Goal: Task Accomplishment & Management: Complete application form

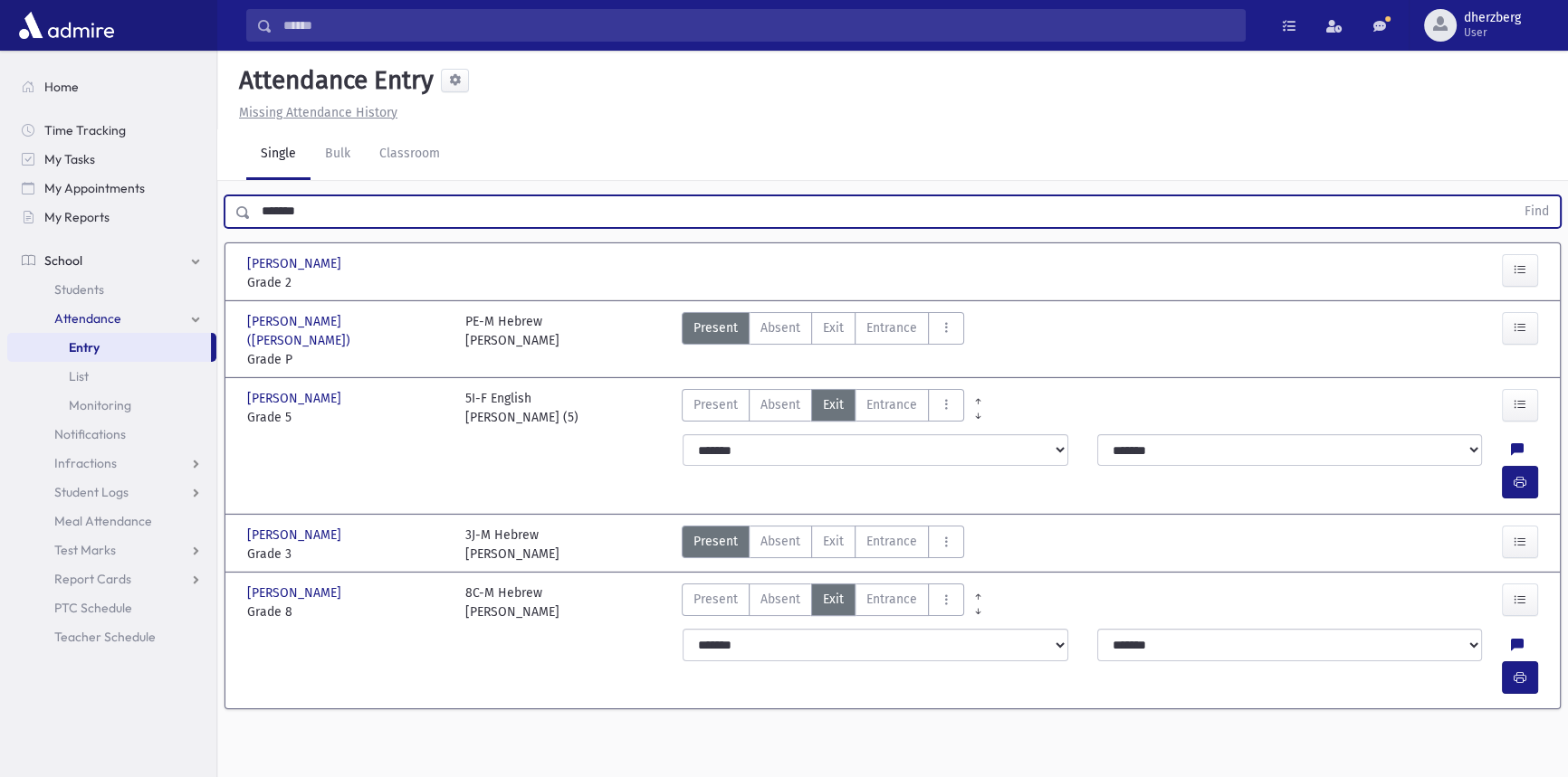
click at [344, 210] on input "*******" at bounding box center [882, 212] width 1263 height 33
type input "*"
click at [1513, 197] on button "Find" at bounding box center [1536, 212] width 46 height 31
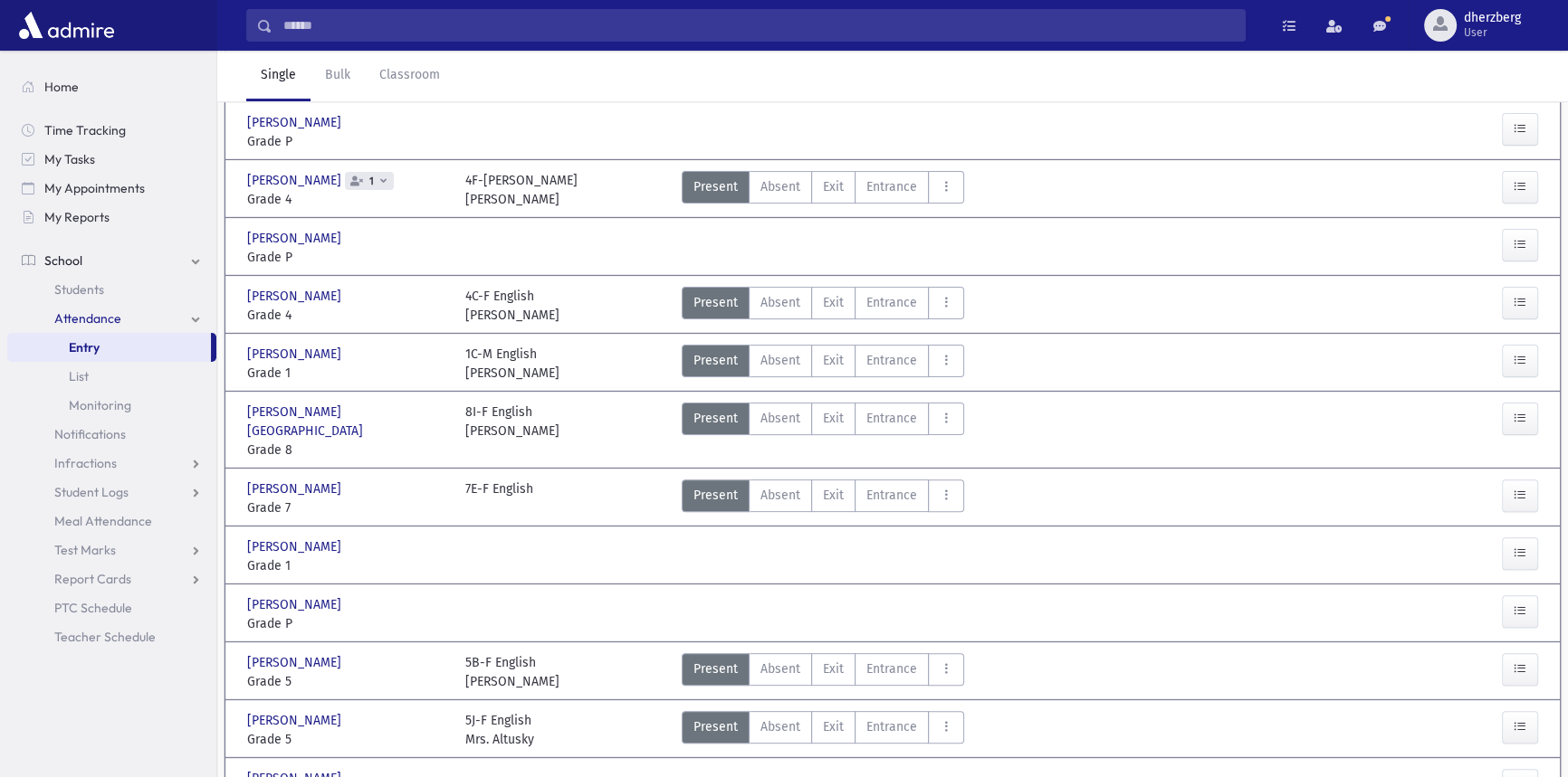
scroll to position [576, 0]
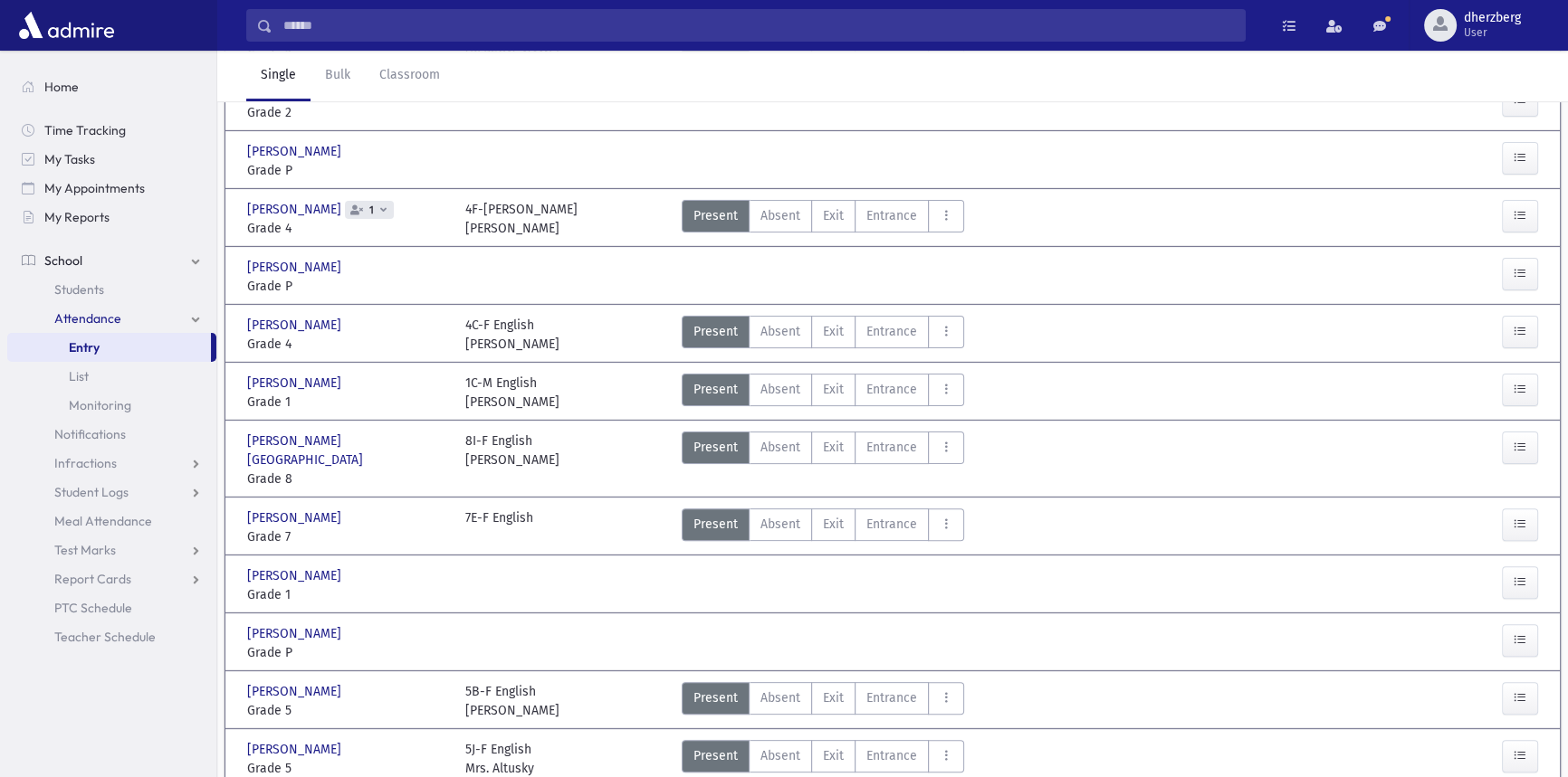
click at [384, 469] on span "Grade 8" at bounding box center [347, 479] width 200 height 19
click at [374, 438] on div "[PERSON_NAME], [PERSON_NAME], [GEOGRAPHIC_DATA]" at bounding box center [347, 451] width 200 height 38
click at [354, 509] on div "[PERSON_NAME] [PERSON_NAME]" at bounding box center [347, 518] width 200 height 19
click at [398, 586] on span "Grade 1" at bounding box center [347, 595] width 200 height 19
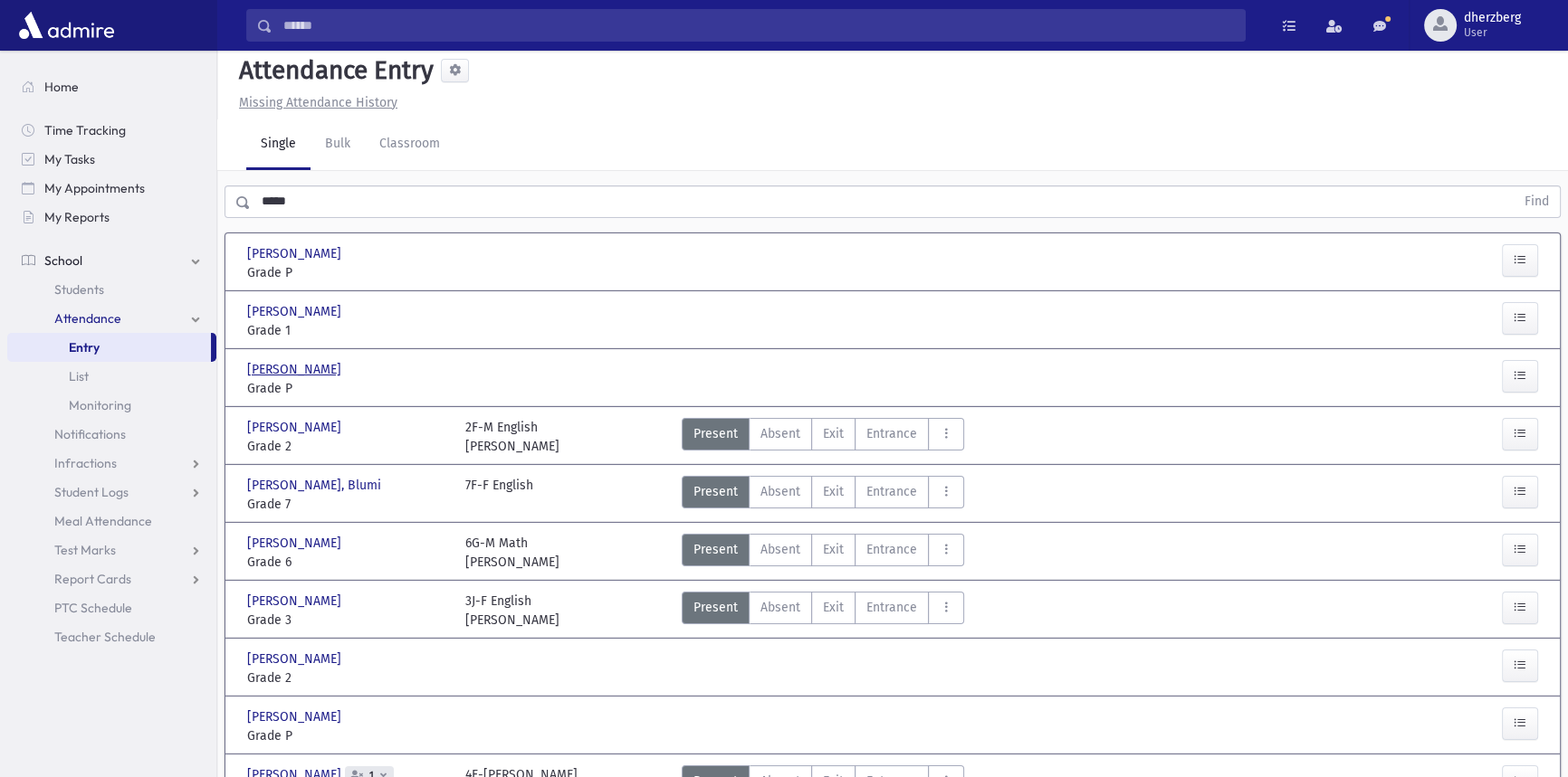
scroll to position [0, 0]
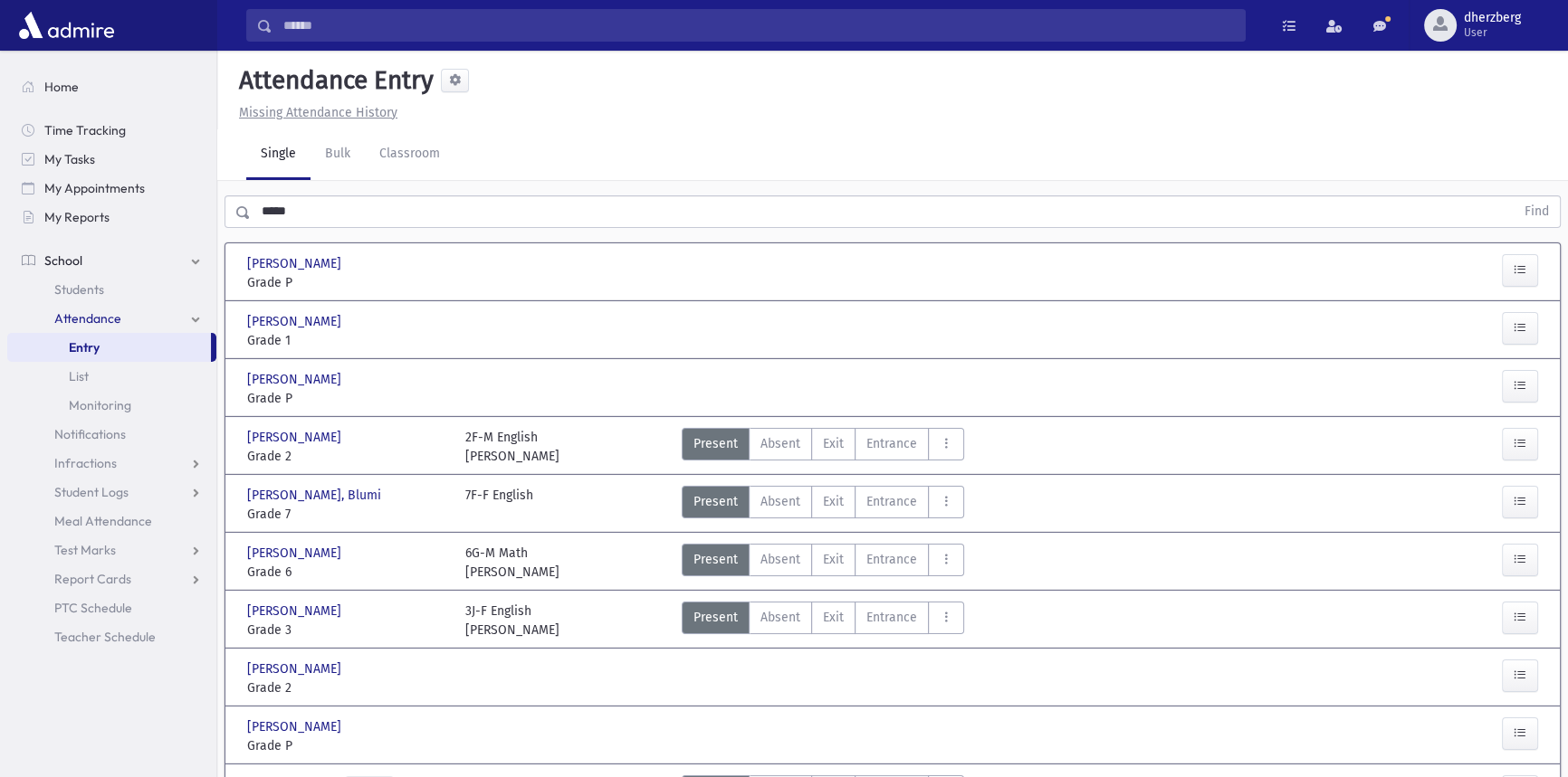
click at [340, 498] on div "[PERSON_NAME], [PERSON_NAME], [PERSON_NAME]" at bounding box center [347, 495] width 200 height 19
click at [490, 494] on div "7F-F English" at bounding box center [499, 505] width 68 height 38
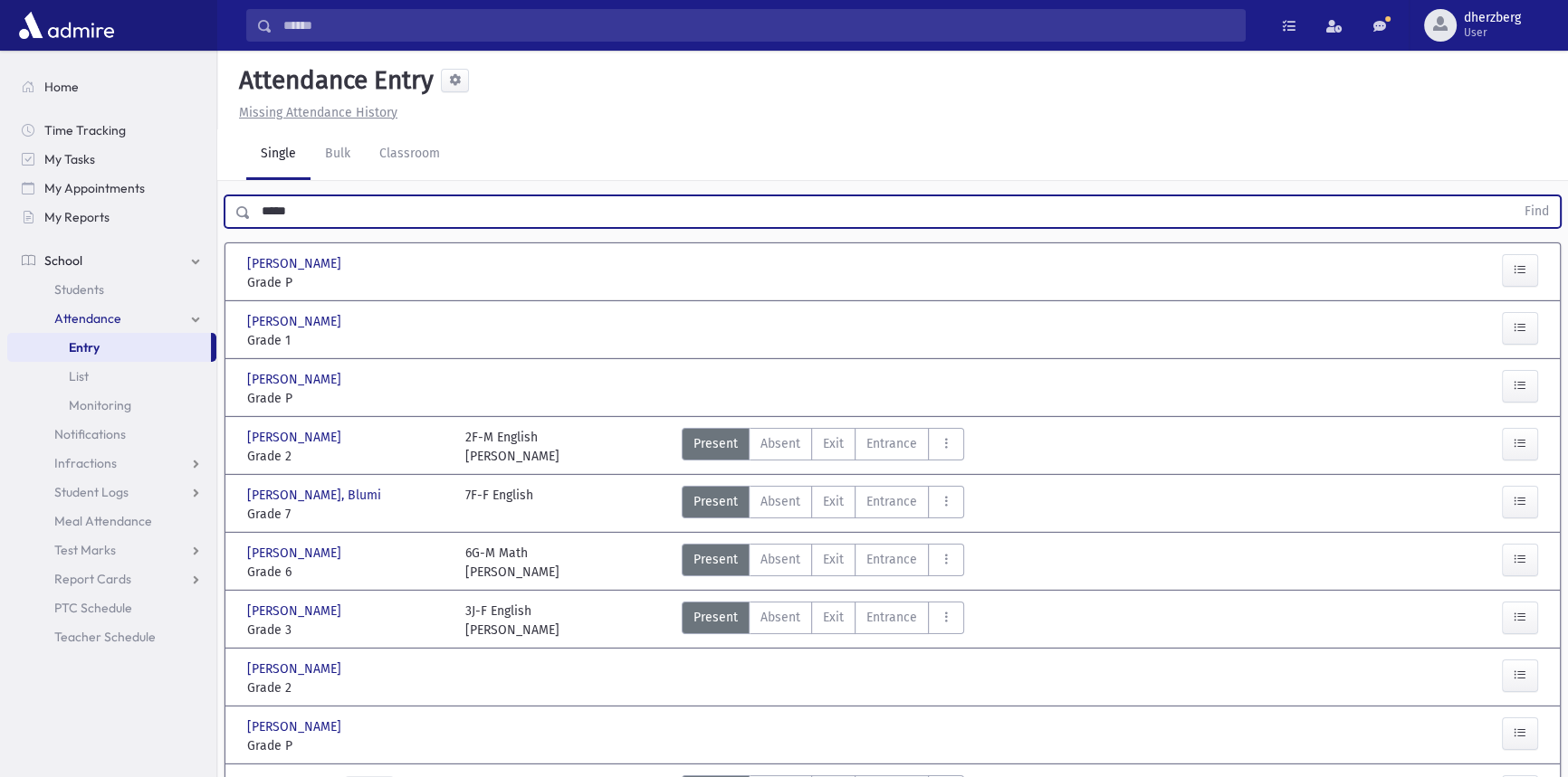
drag, startPoint x: 311, startPoint y: 215, endPoint x: 261, endPoint y: 215, distance: 50.0
click at [261, 215] on input "*****" at bounding box center [882, 212] width 1263 height 33
type input "*********"
click at [1513, 197] on button "Find" at bounding box center [1536, 212] width 46 height 31
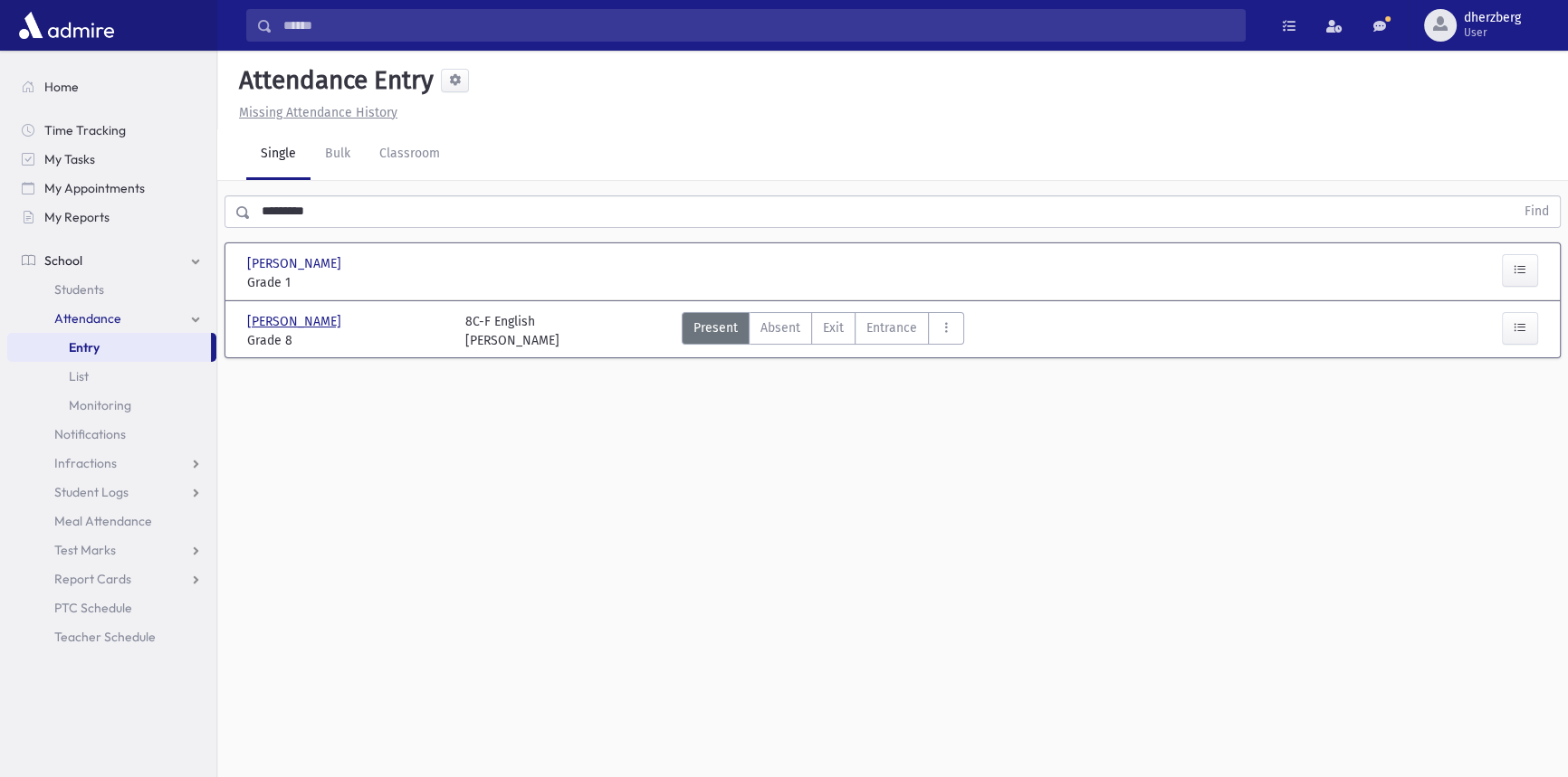
click at [326, 326] on span "[PERSON_NAME]" at bounding box center [296, 321] width 98 height 19
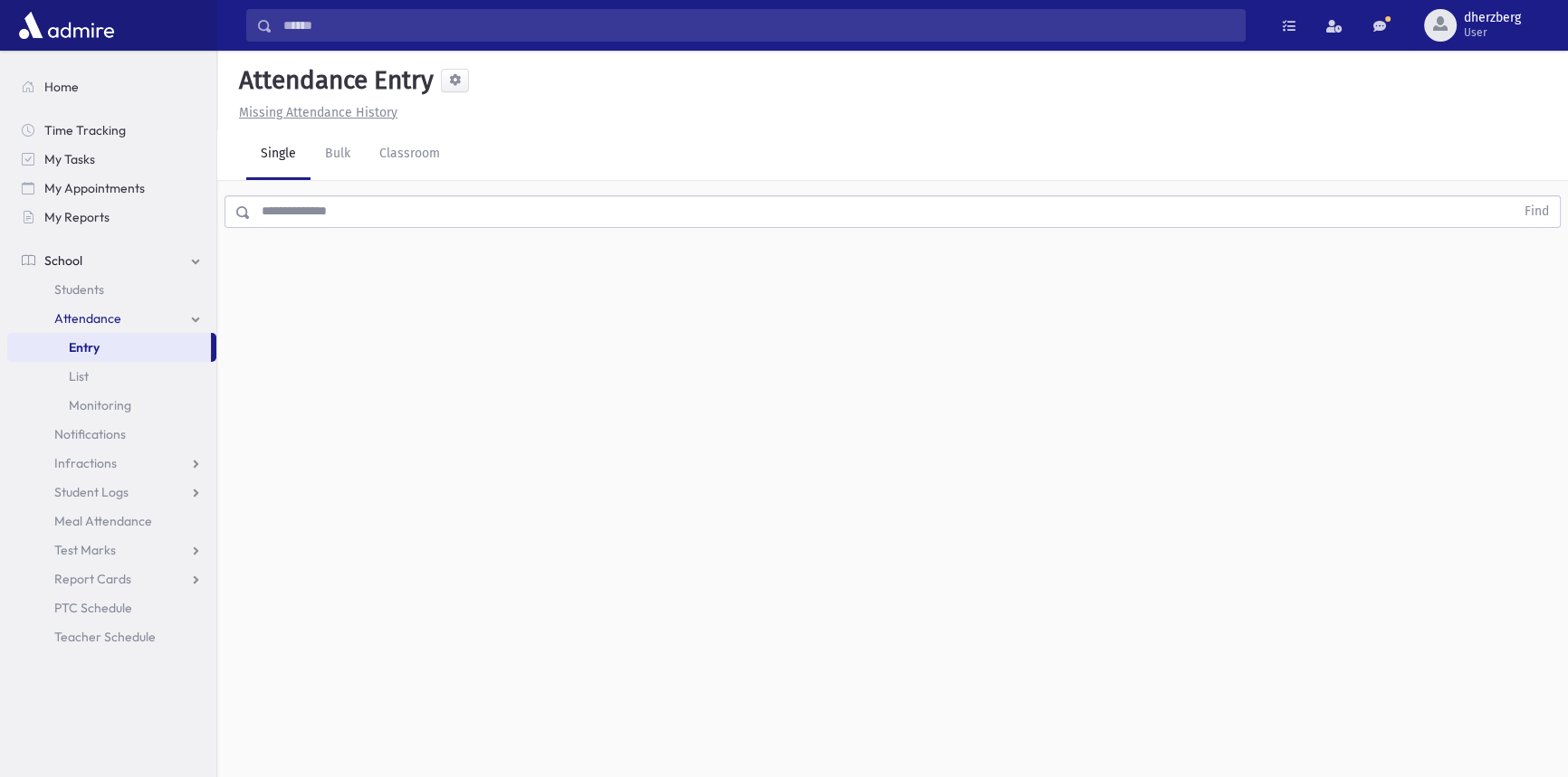
click at [294, 210] on input "text" at bounding box center [882, 212] width 1263 height 33
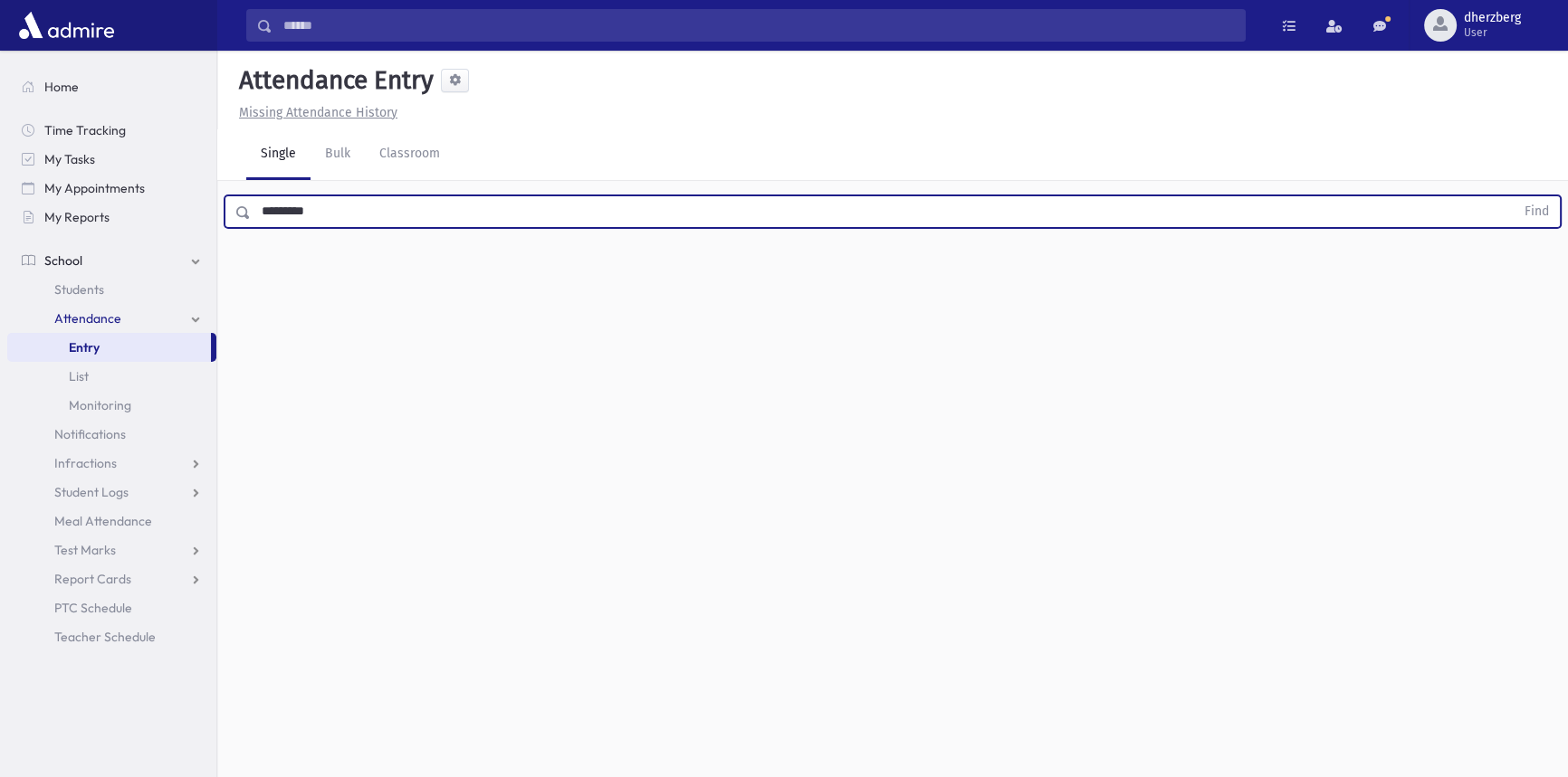
click at [1513, 197] on button "Find" at bounding box center [1536, 212] width 46 height 31
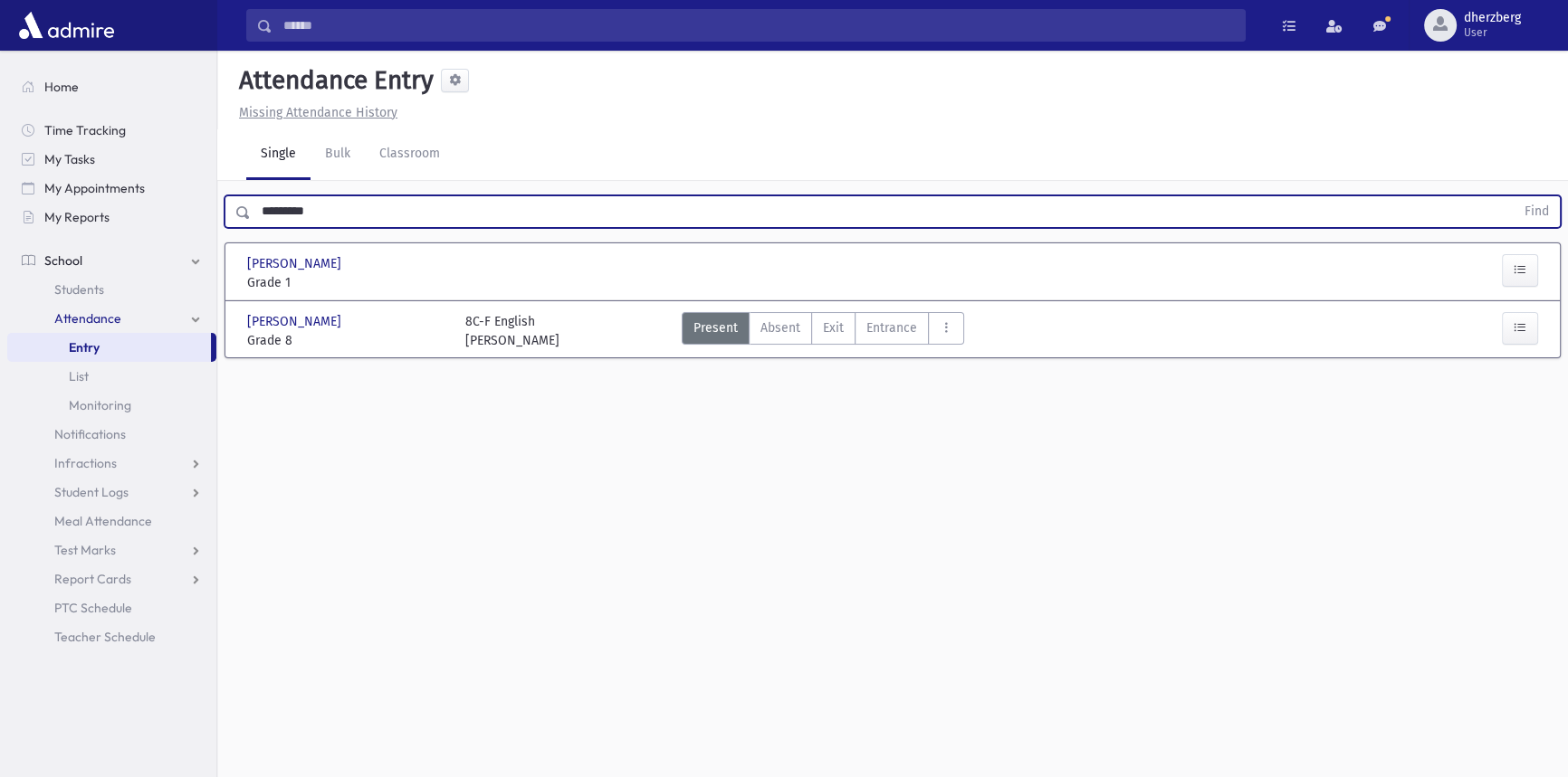
drag, startPoint x: 316, startPoint y: 205, endPoint x: 241, endPoint y: 210, distance: 75.2
click at [241, 210] on div "********* Find" at bounding box center [892, 212] width 1336 height 33
type input "*"
type input "*****"
click at [1513, 197] on button "Find" at bounding box center [1536, 212] width 46 height 31
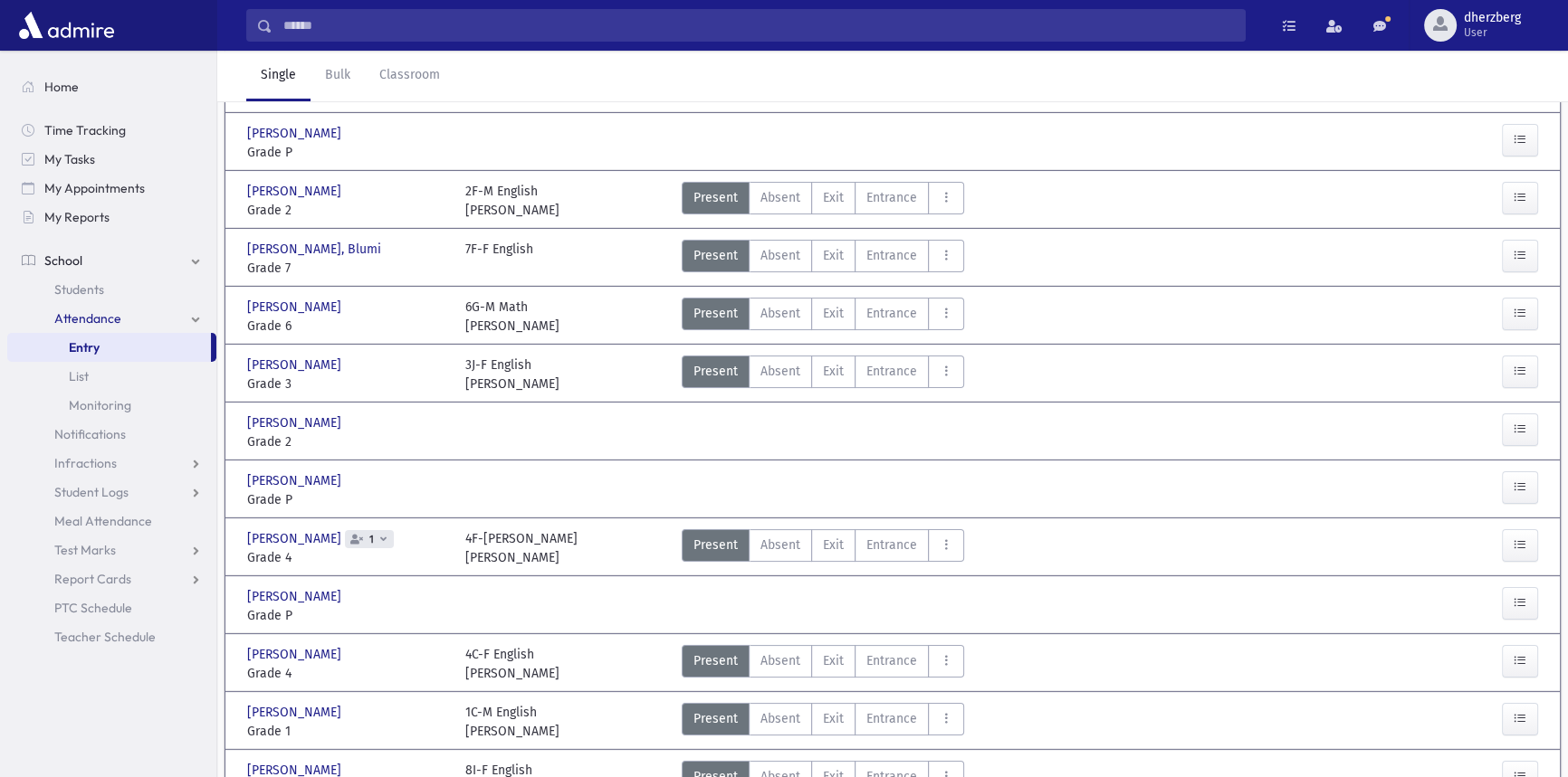
scroll to position [164, 0]
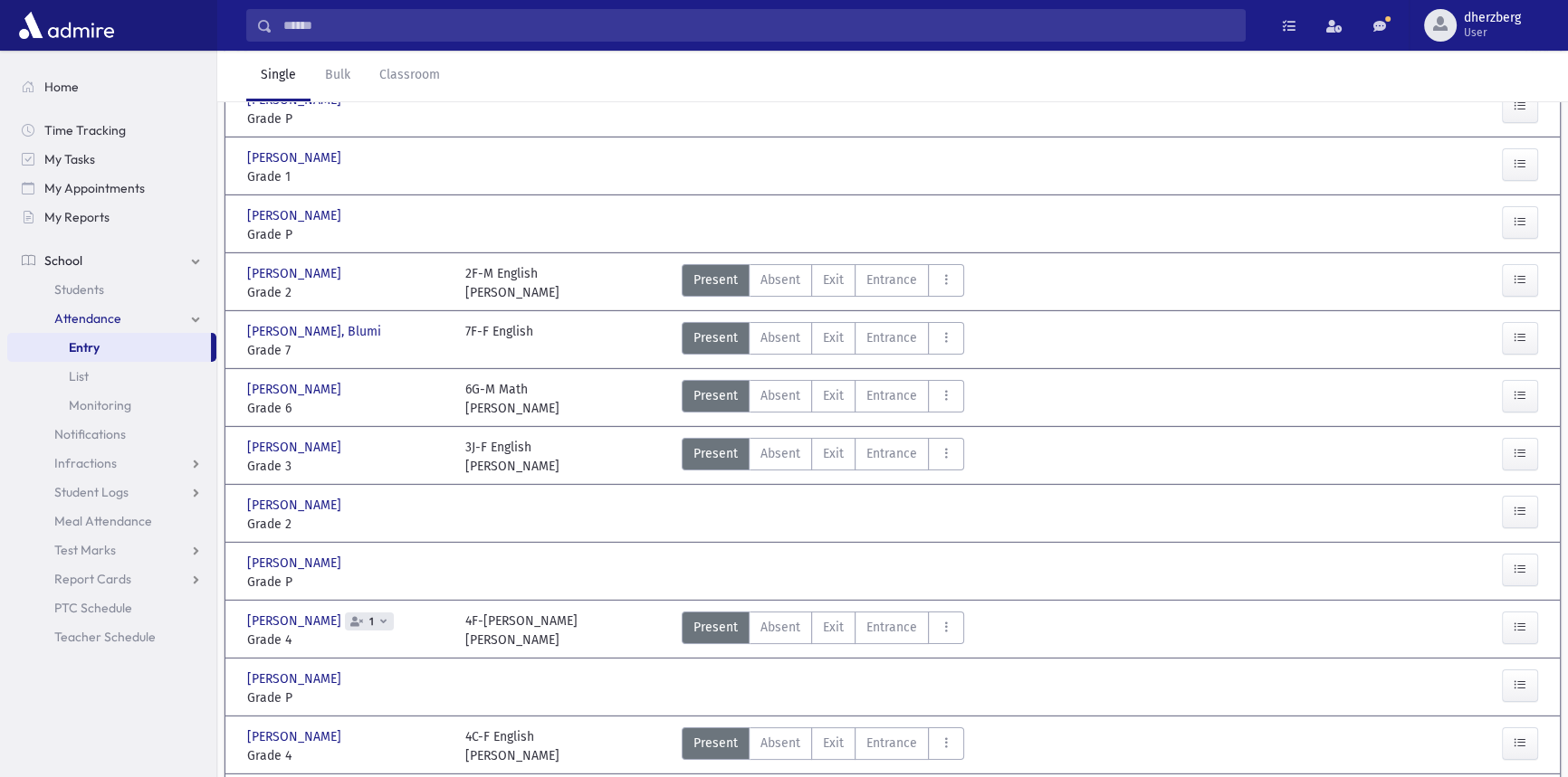
click at [429, 326] on div "[PERSON_NAME], [PERSON_NAME], [PERSON_NAME]" at bounding box center [347, 331] width 200 height 19
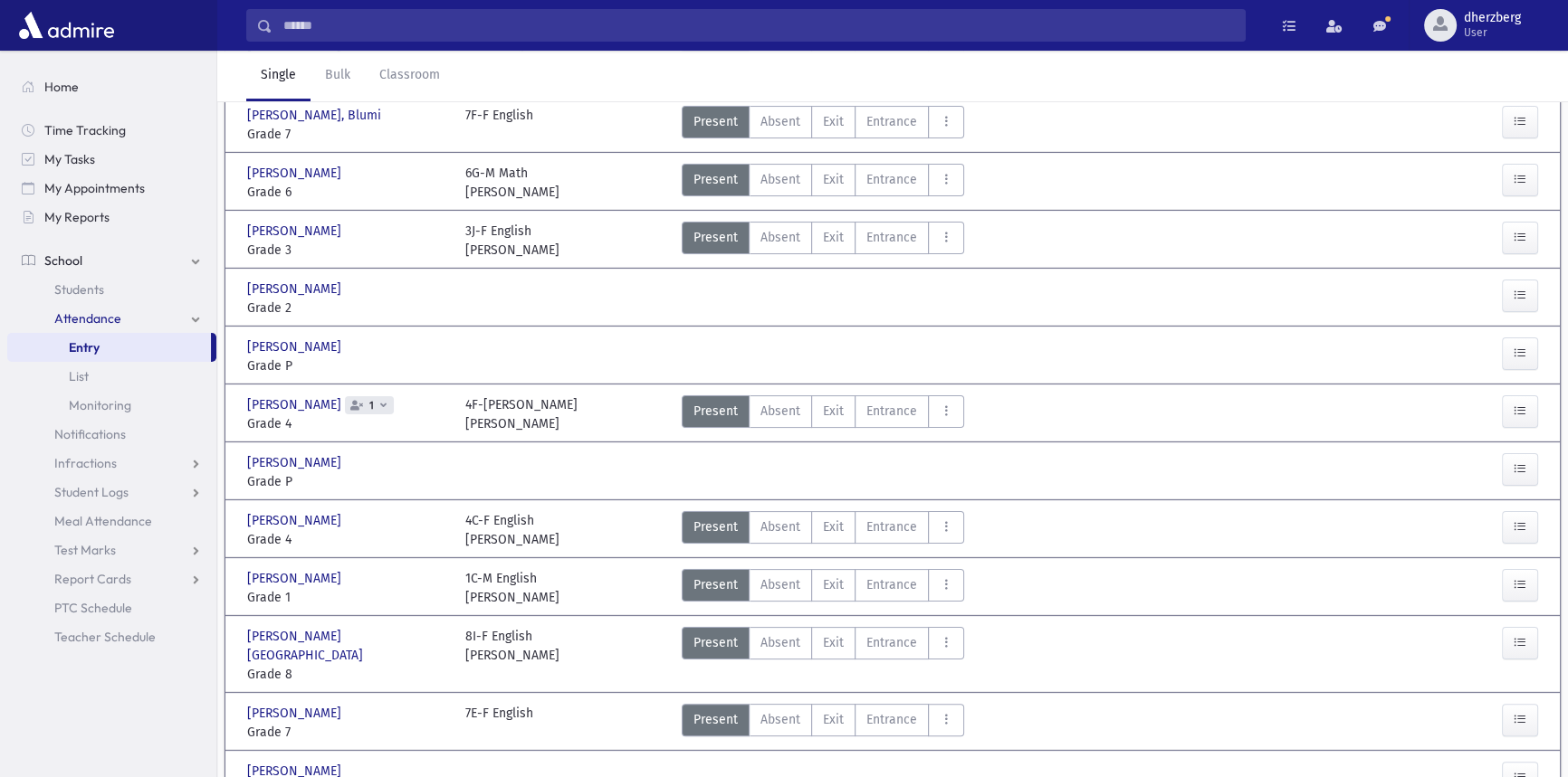
scroll to position [658, 0]
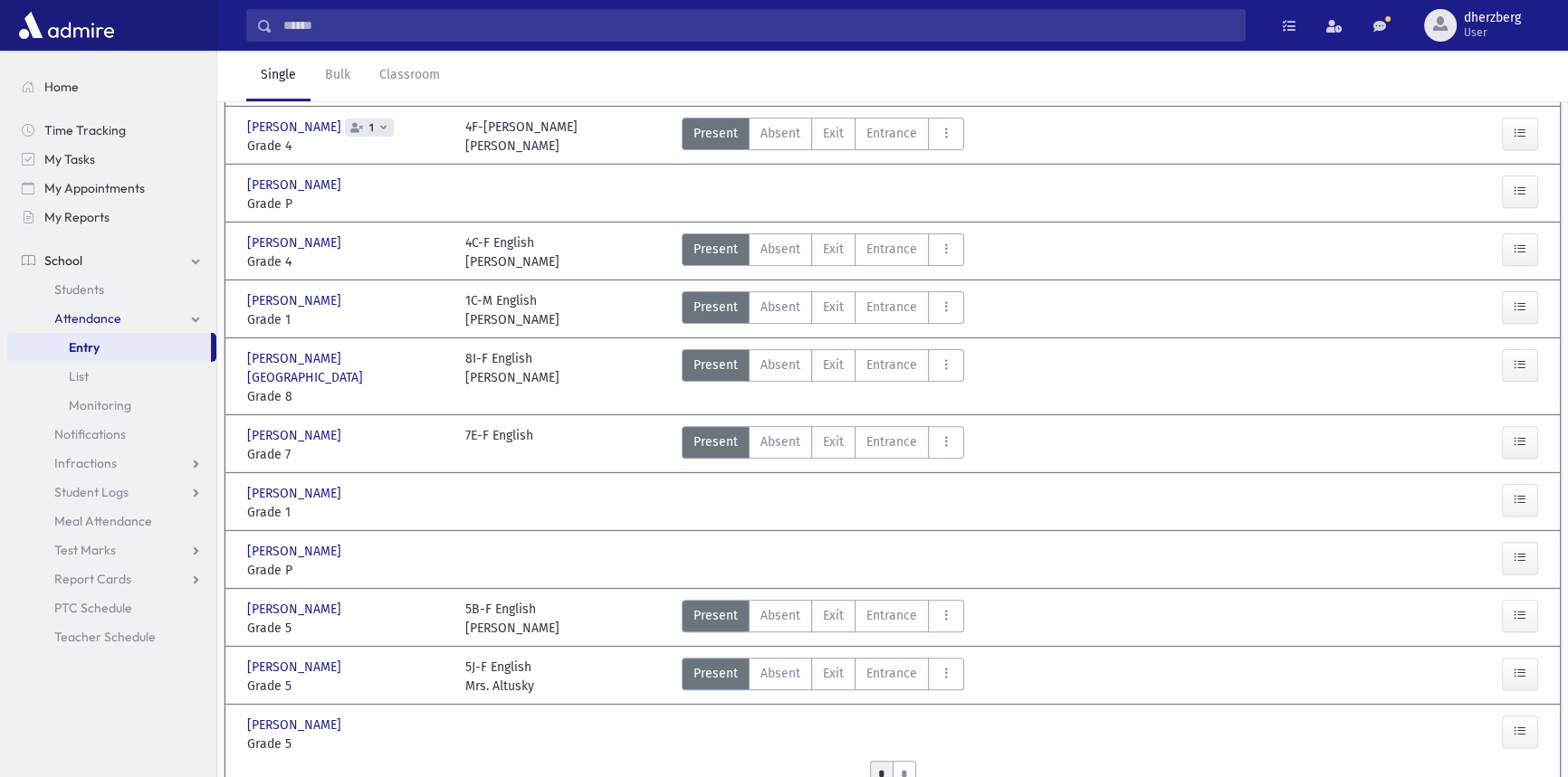
click at [380, 122] on icon at bounding box center [383, 126] width 6 height 10
click at [568, 165] on div "[PERSON_NAME] [PERSON_NAME] Grade P Grade P Present P Absent A Exit Ex Entrance" at bounding box center [892, 192] width 1305 height 56
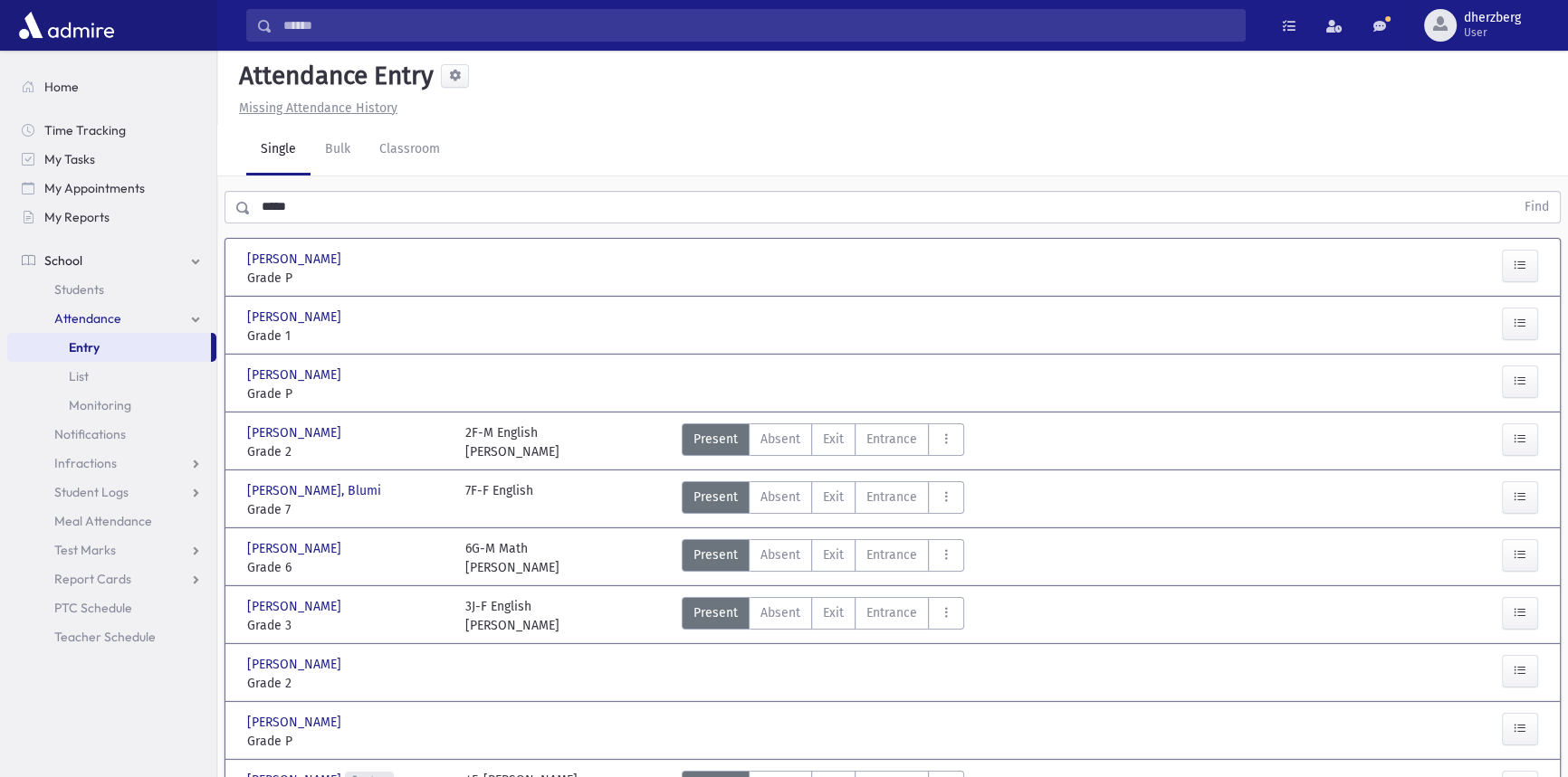
scroll to position [0, 0]
